Goal: Check status: Check status

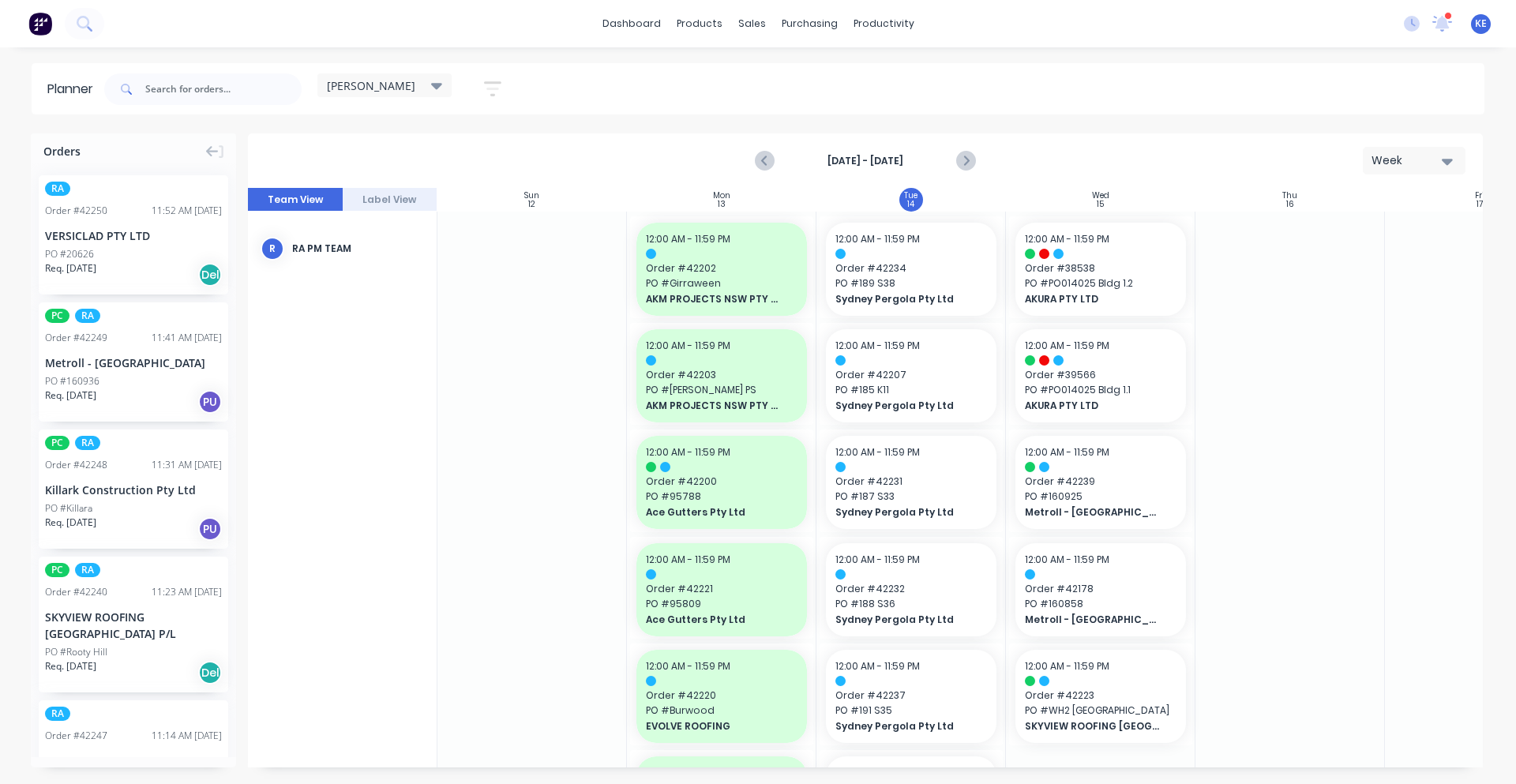
scroll to position [0, 1]
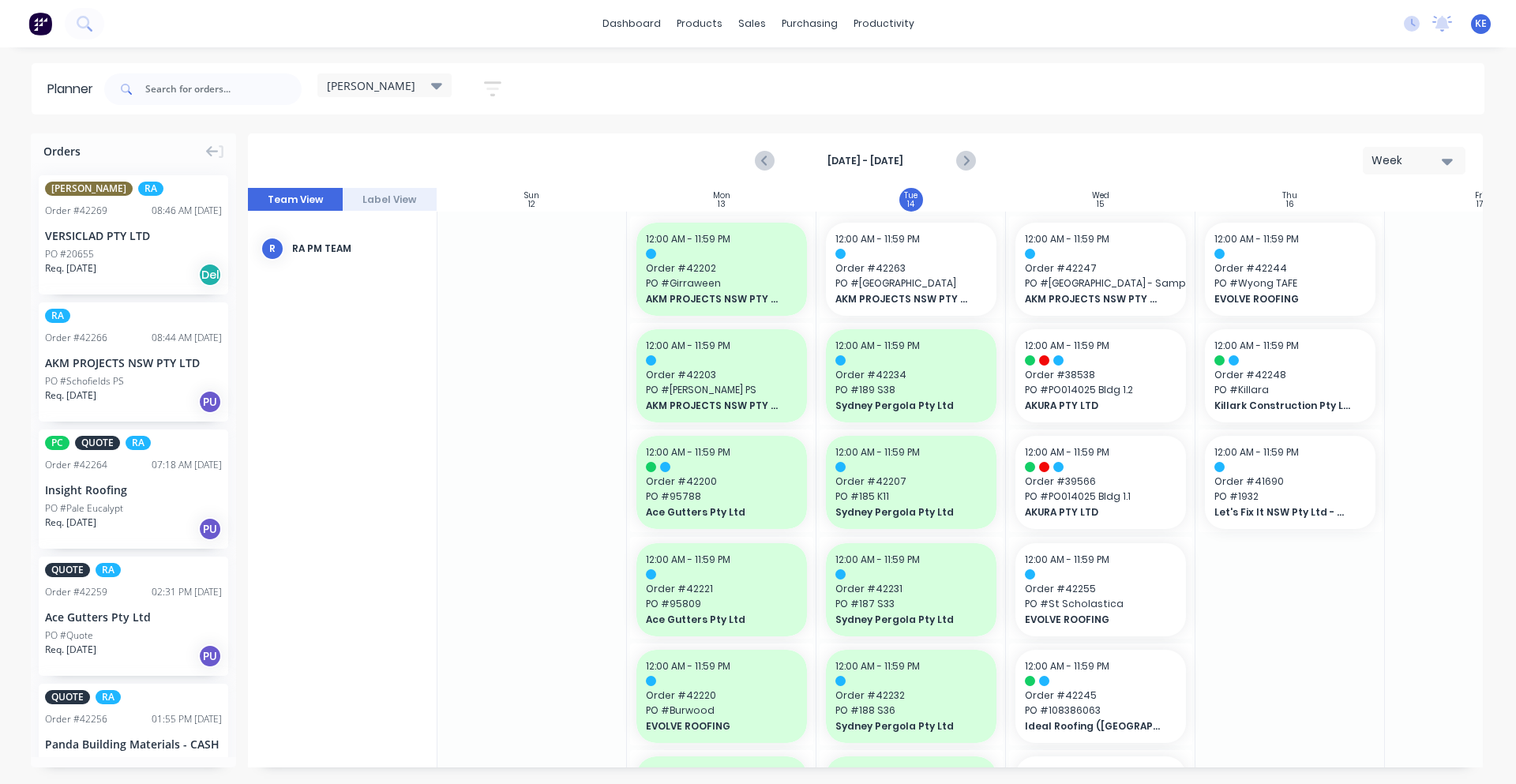
scroll to position [0, 1]
click at [752, 22] on div "sales" at bounding box center [752, 24] width 44 height 24
click at [745, 25] on div "sales" at bounding box center [752, 24] width 44 height 24
click at [765, 107] on div at bounding box center [761, 107] width 24 height 14
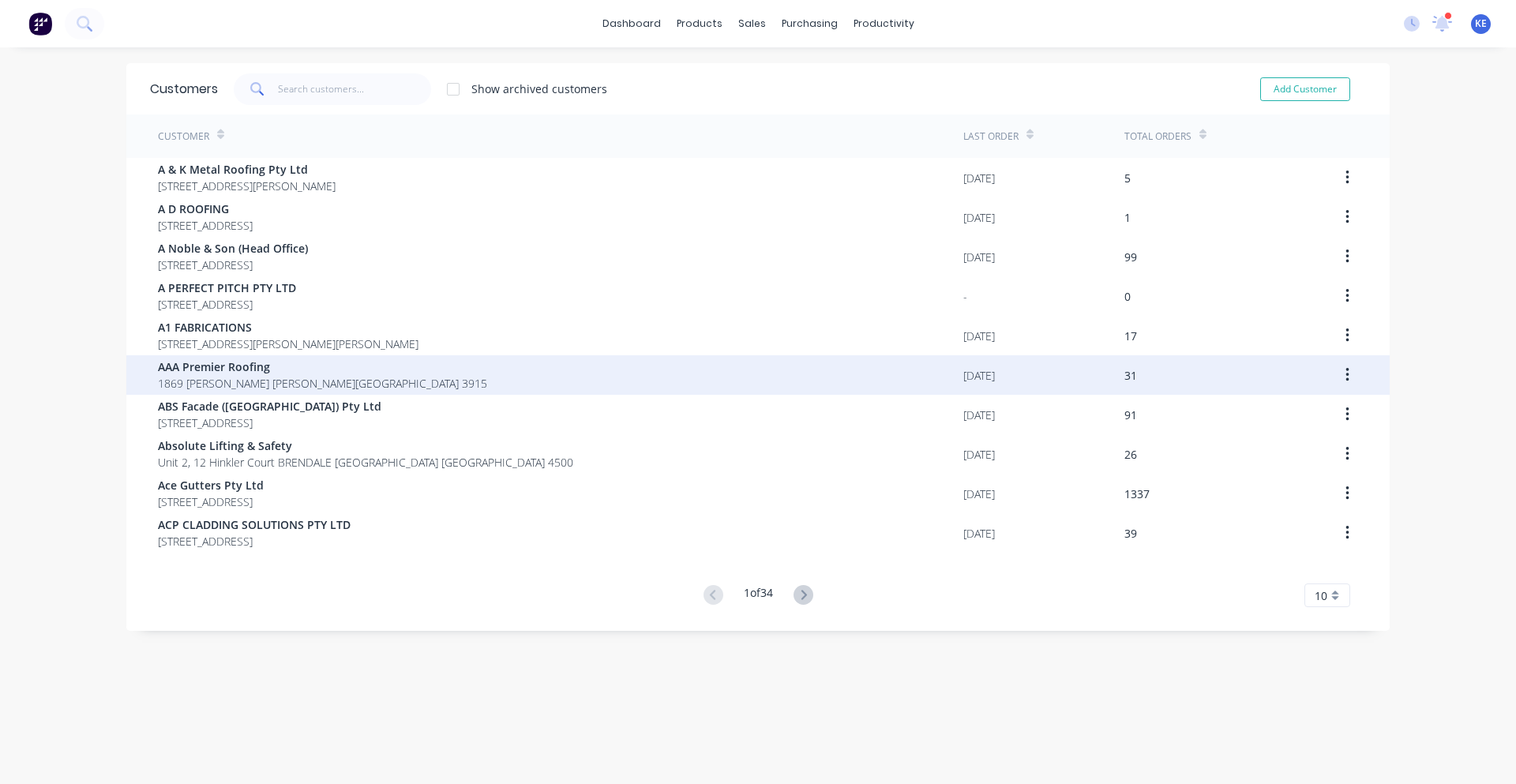
click at [195, 377] on span "1869 [PERSON_NAME] [PERSON_NAME][GEOGRAPHIC_DATA] 3915" at bounding box center [322, 383] width 329 height 17
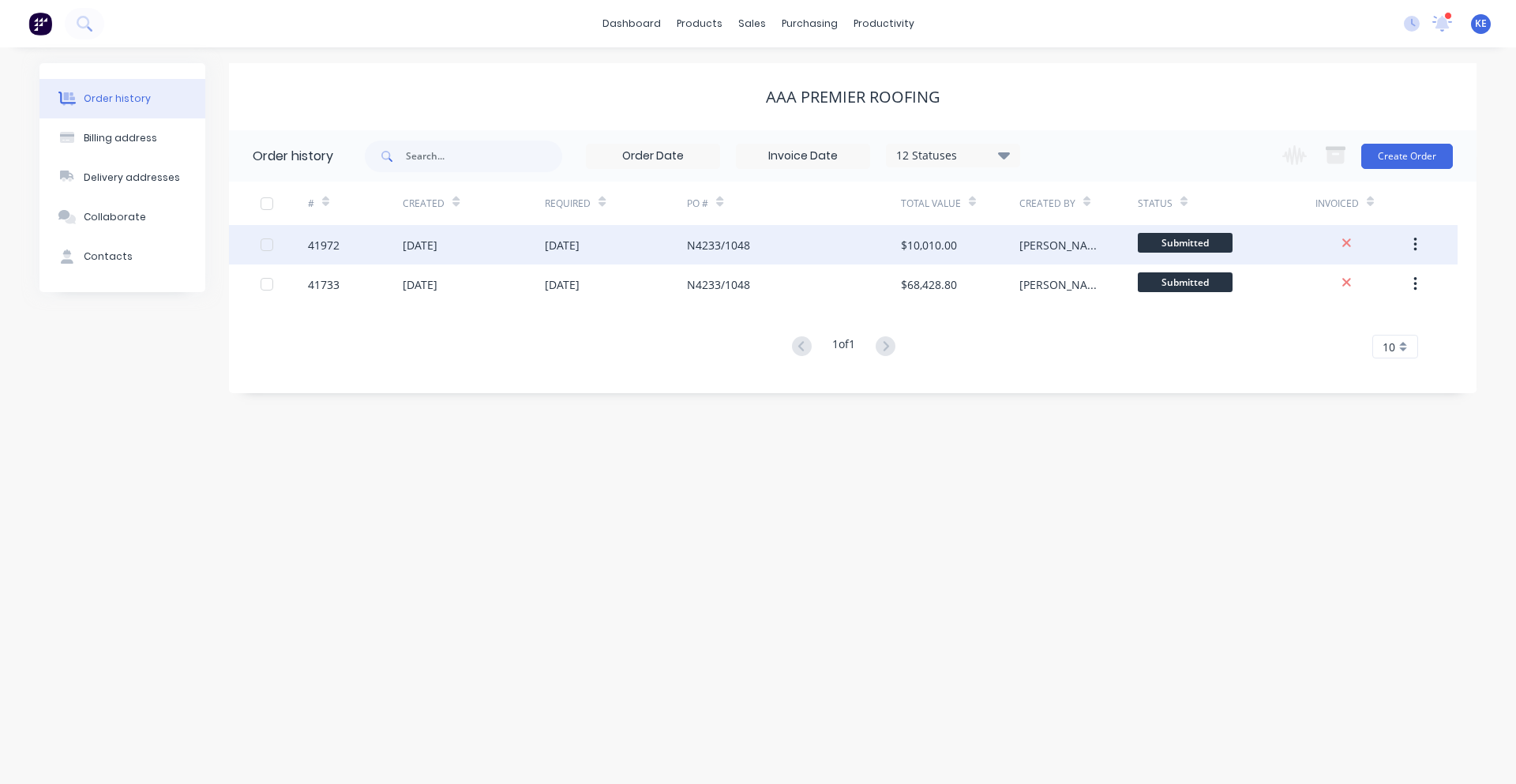
click at [589, 260] on div "[DATE]" at bounding box center [615, 245] width 142 height 40
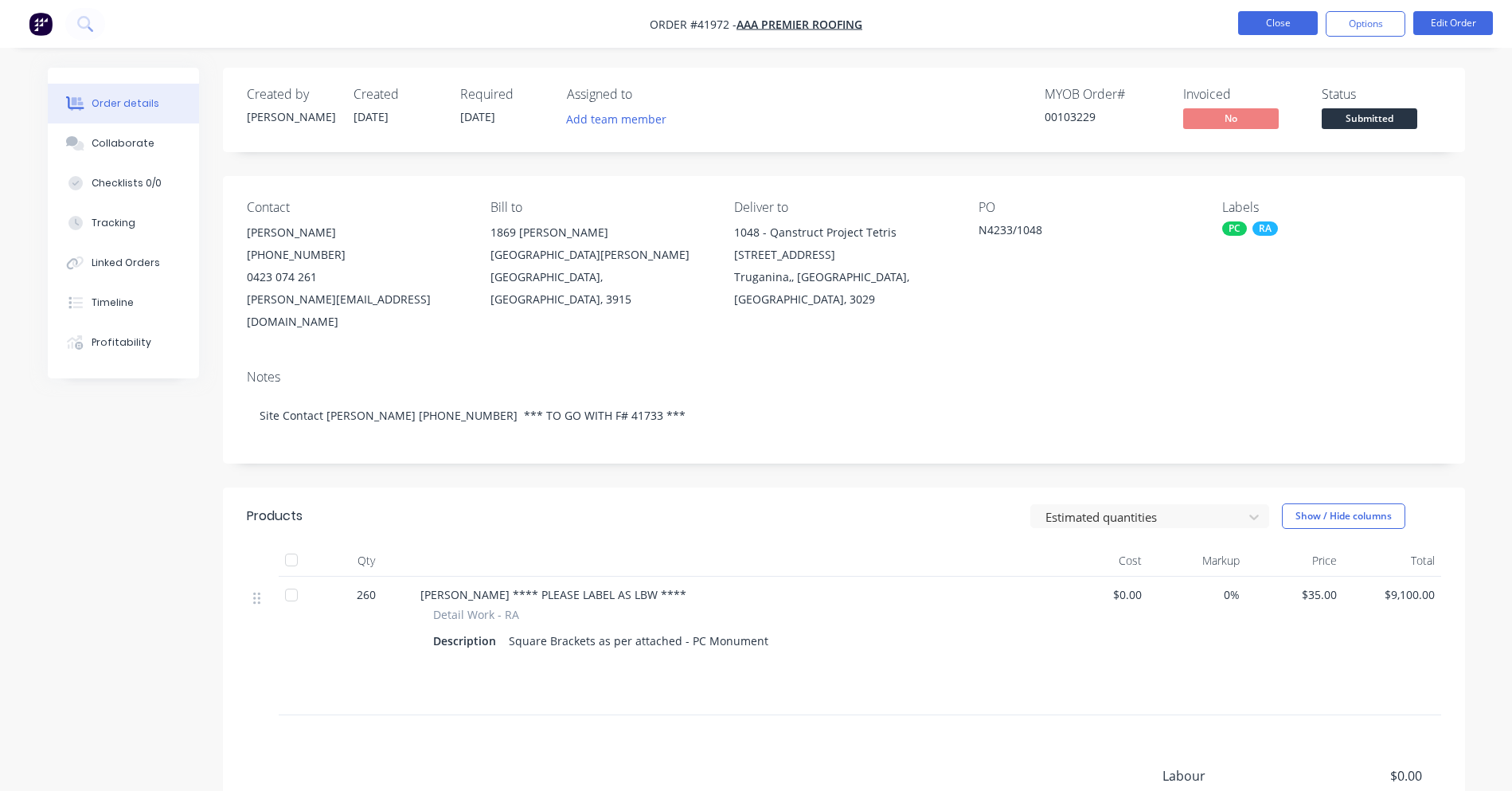
click at [1279, 34] on button "Close" at bounding box center [1278, 23] width 80 height 24
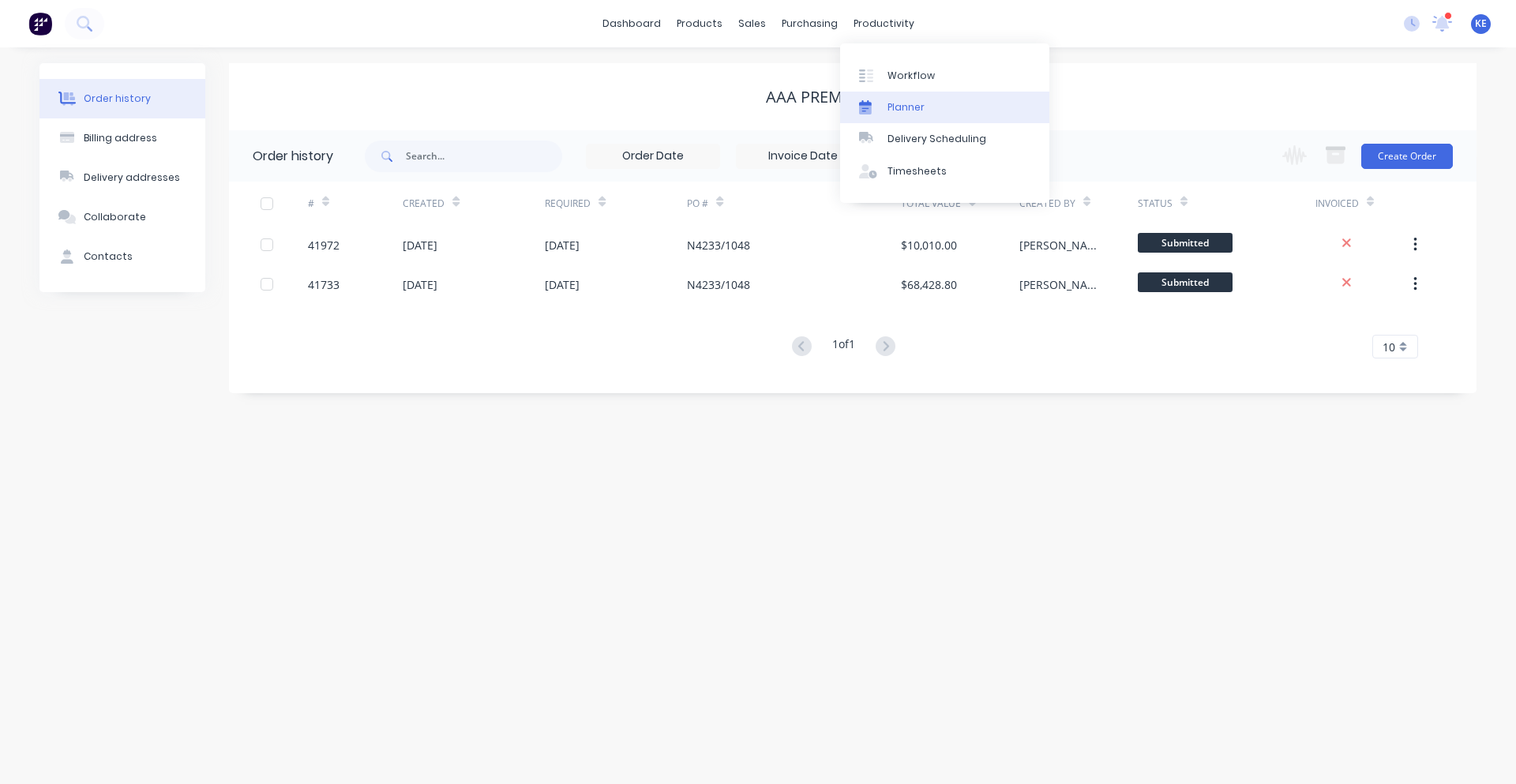
click at [851, 109] on link "Planner" at bounding box center [944, 107] width 209 height 32
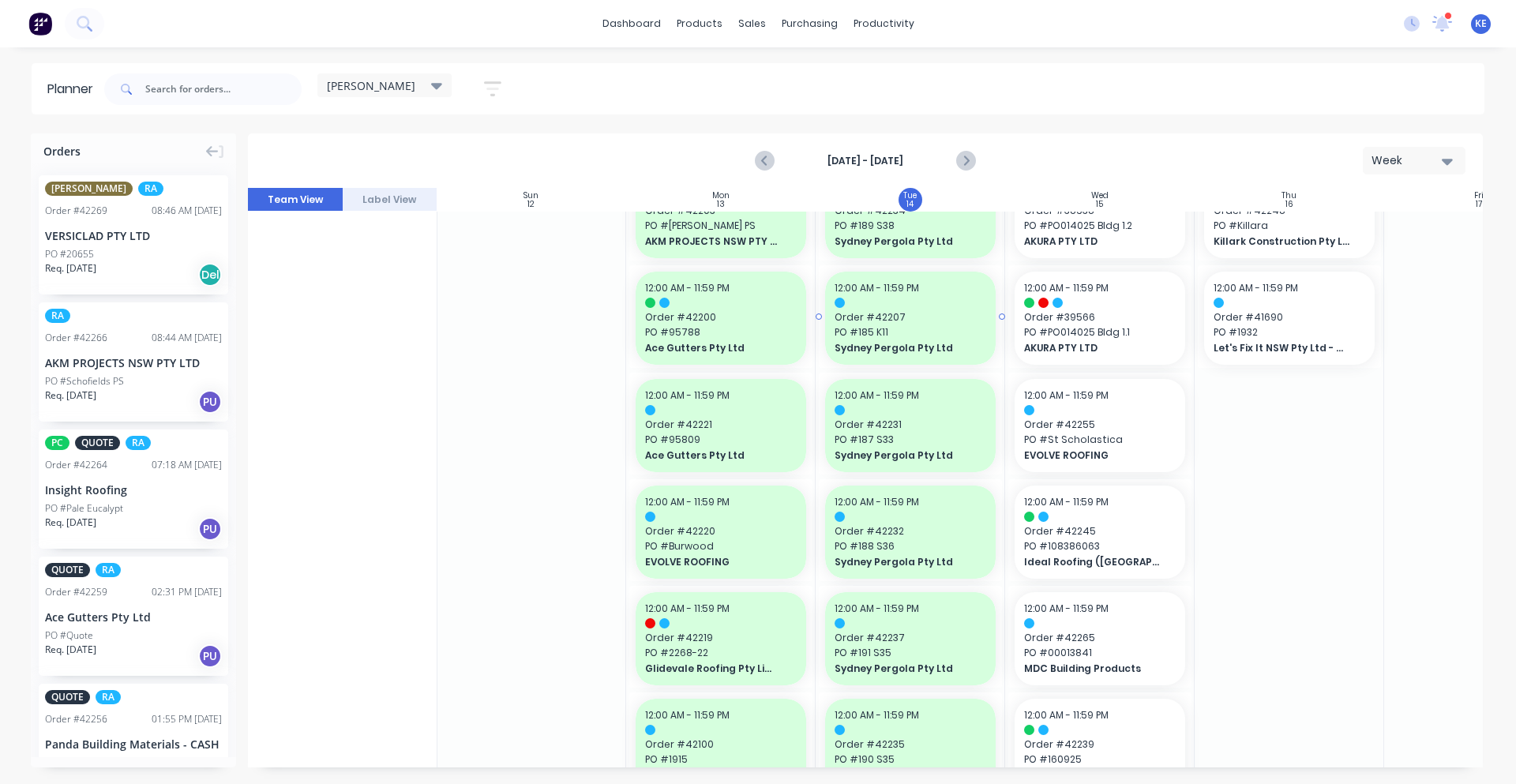
scroll to position [0, 1]
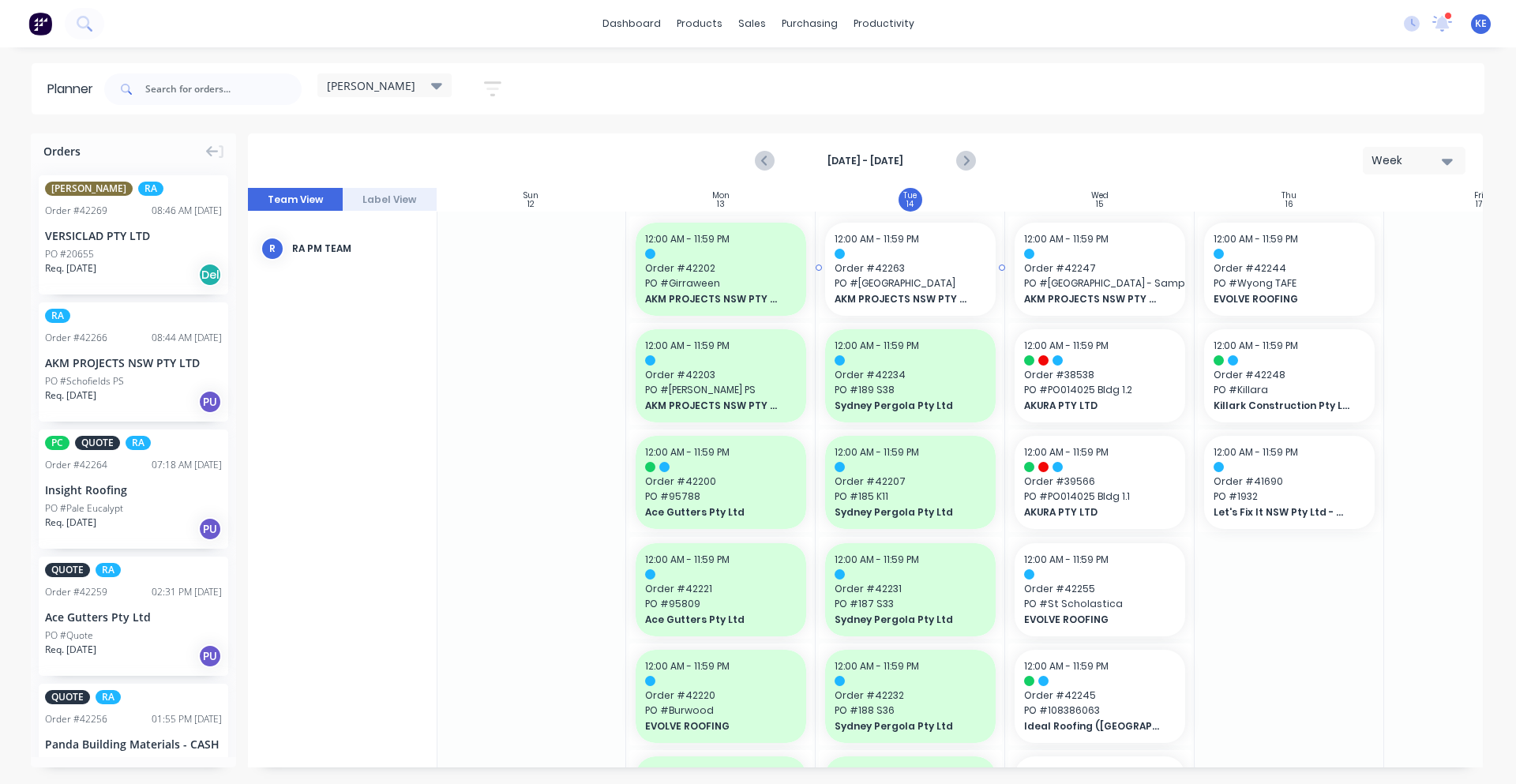
click at [909, 284] on span "[GEOGRAPHIC_DATA]" at bounding box center [909, 283] width 151 height 14
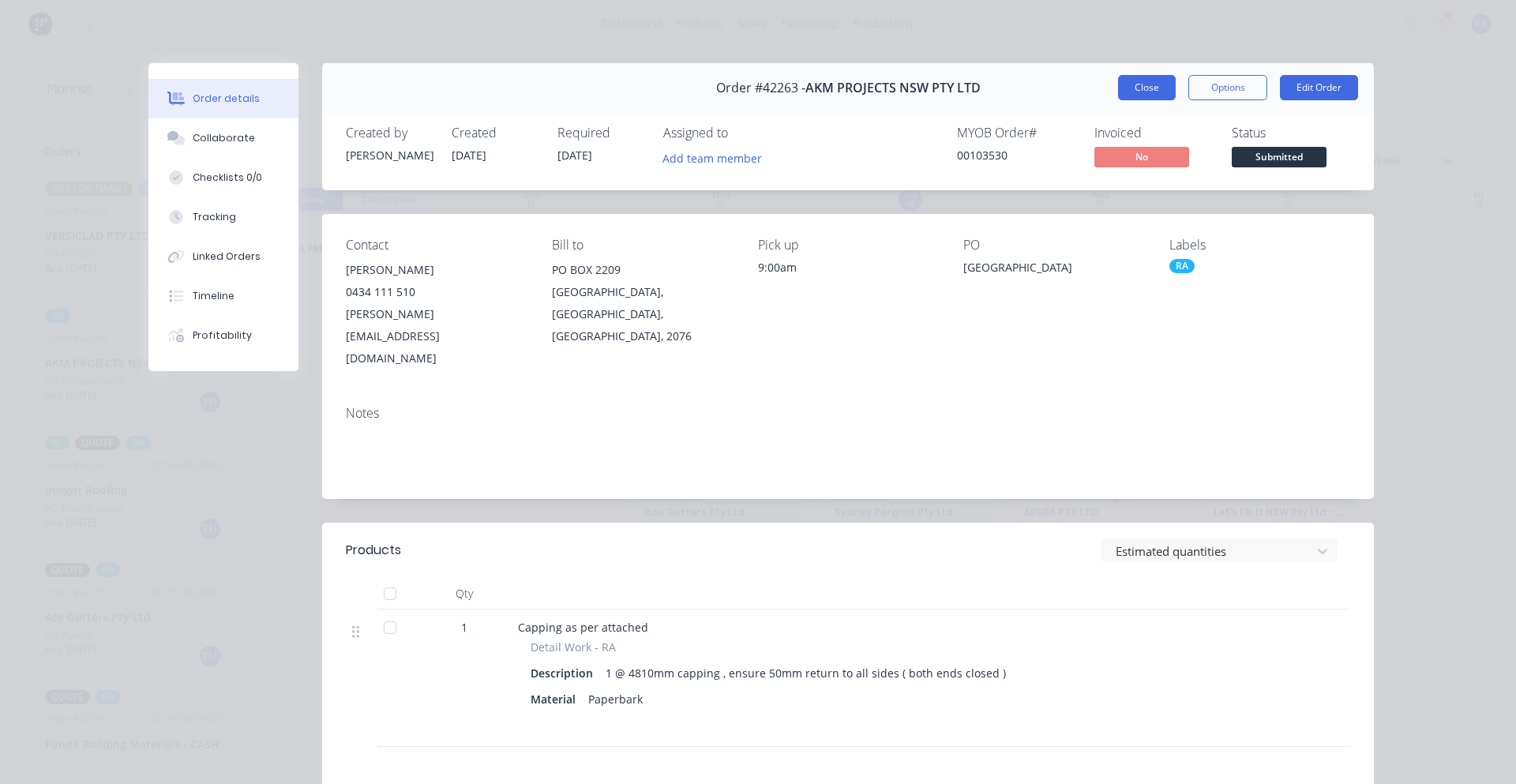
click at [1134, 98] on button "Close" at bounding box center [1147, 88] width 58 height 25
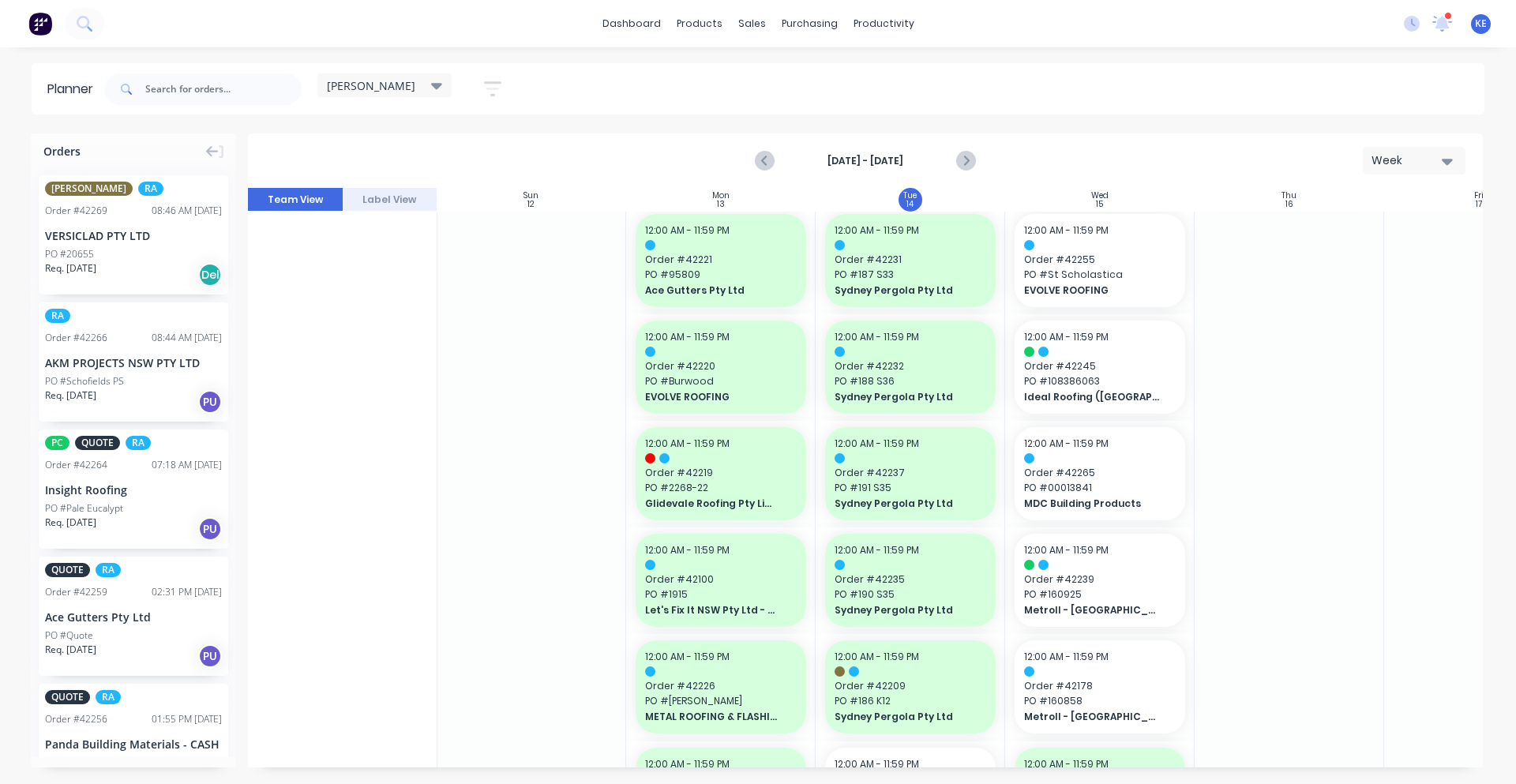
scroll to position [657, 1]
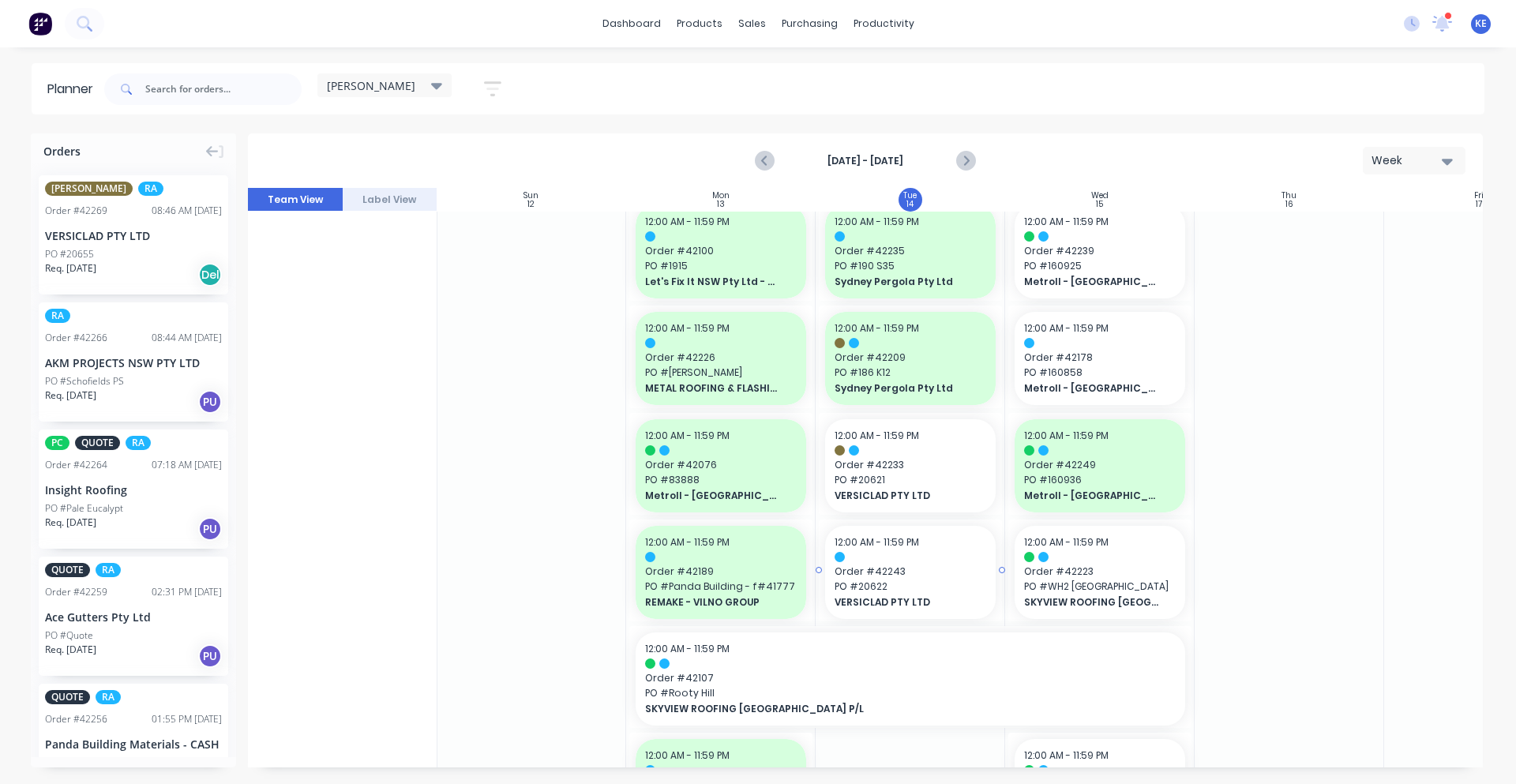
click at [925, 579] on span "PO # 20622" at bounding box center [909, 587] width 151 height 14
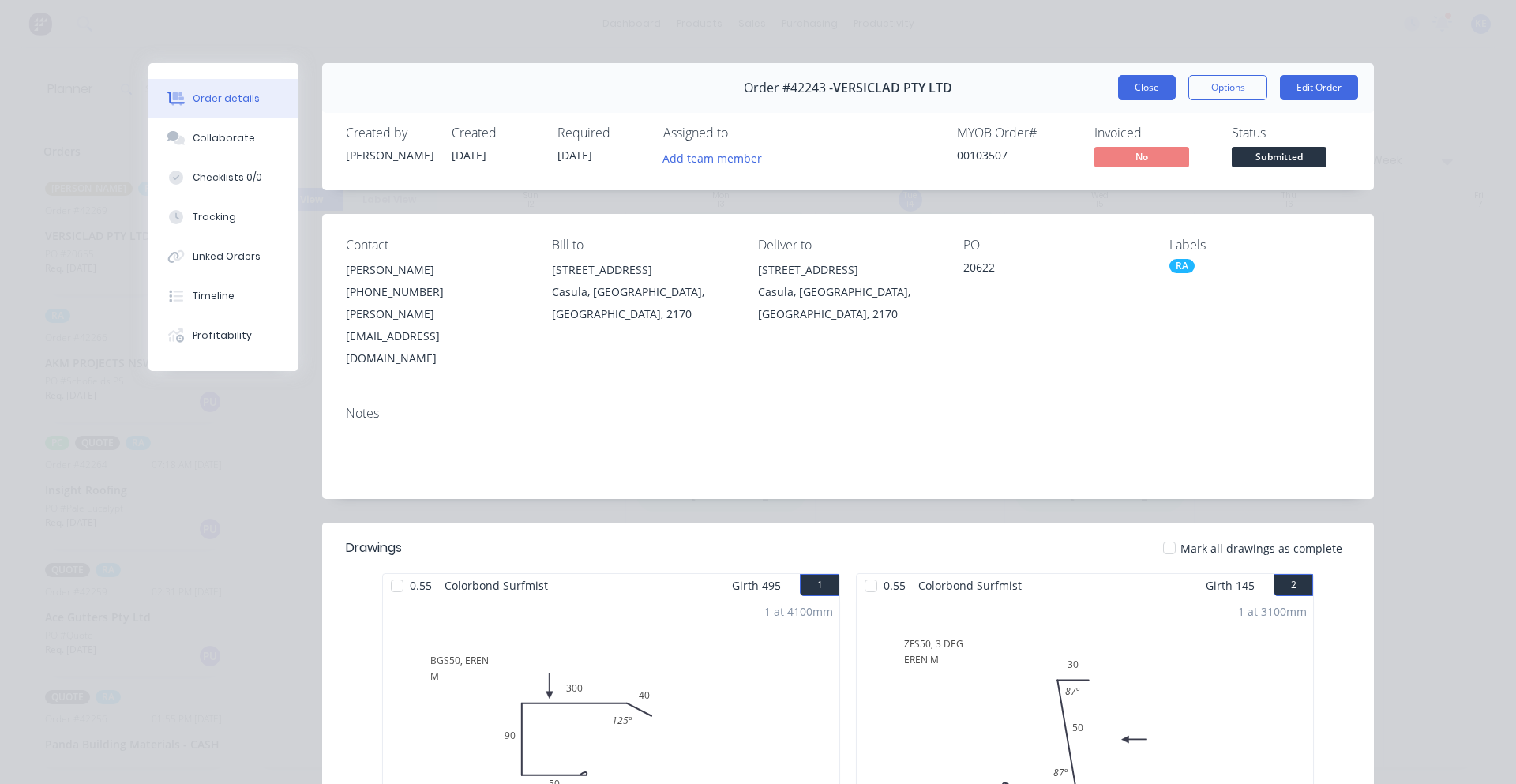
click at [1139, 88] on button "Close" at bounding box center [1147, 88] width 58 height 25
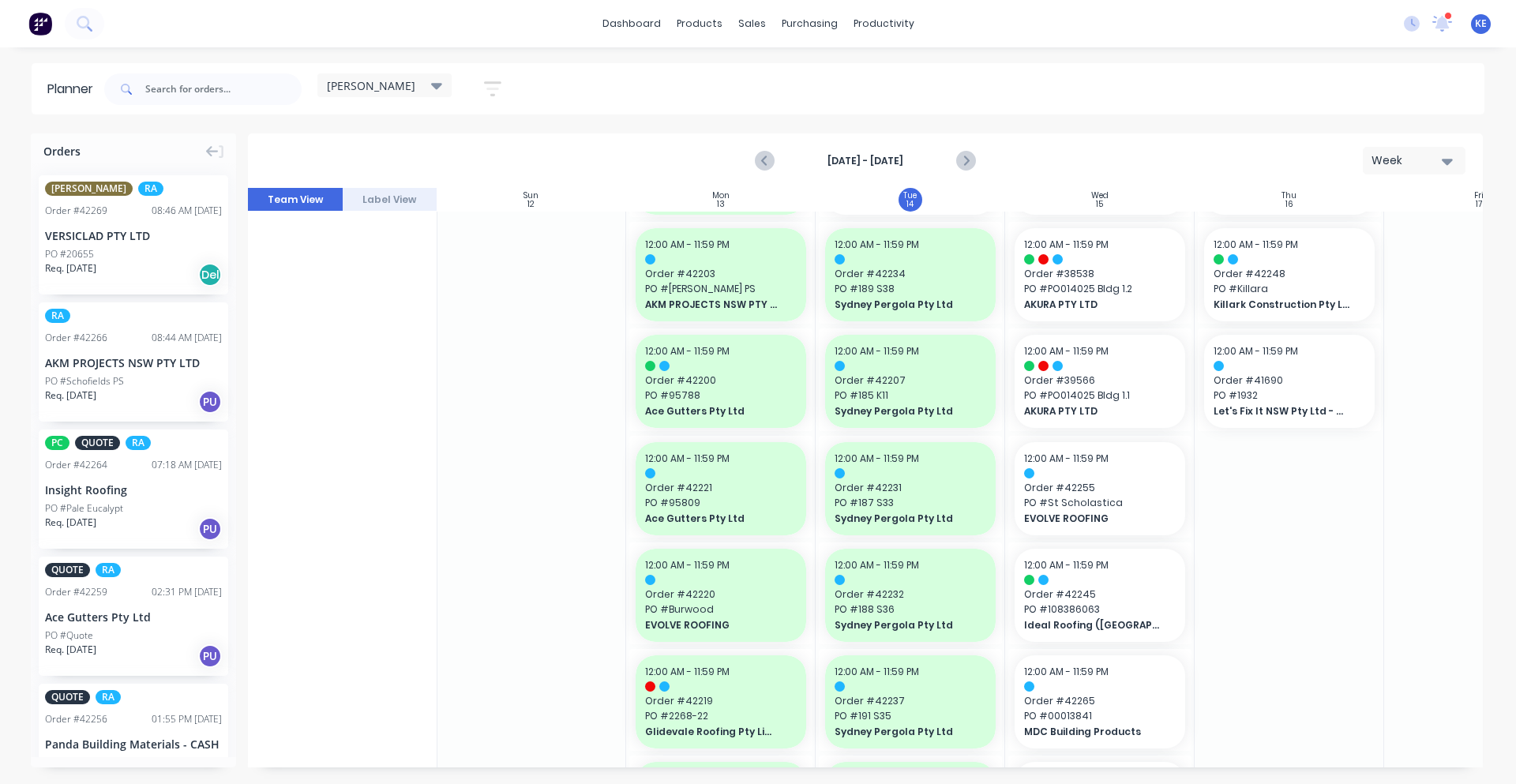
scroll to position [0, 1]
